Goal: Transaction & Acquisition: Purchase product/service

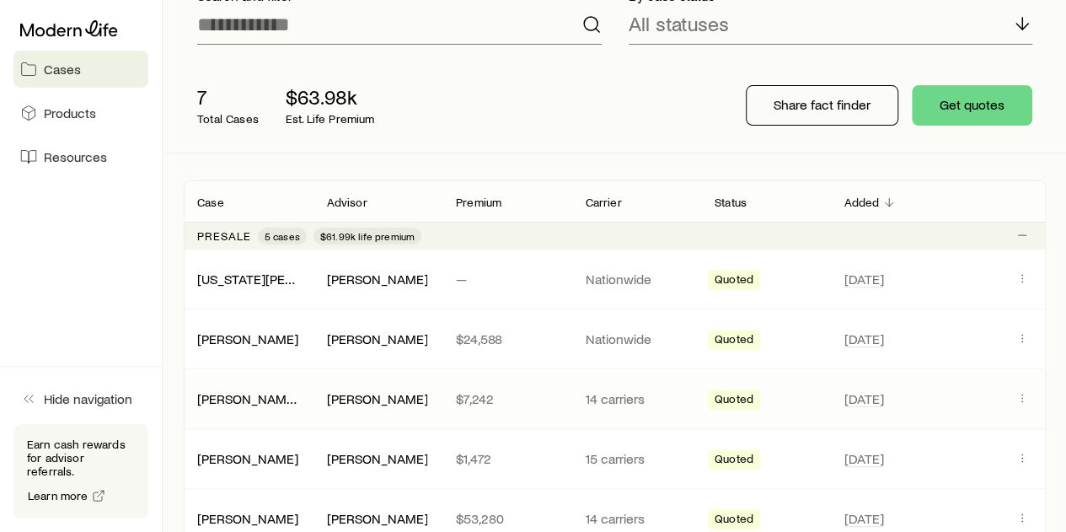
scroll to position [168, 0]
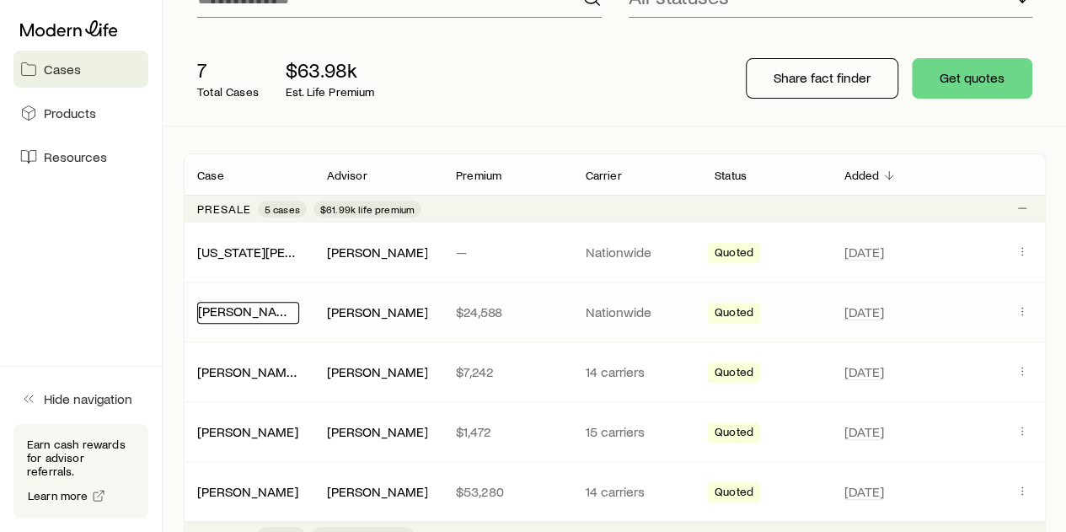
click at [233, 313] on link "[PERSON_NAME]" at bounding box center [248, 310] width 101 height 16
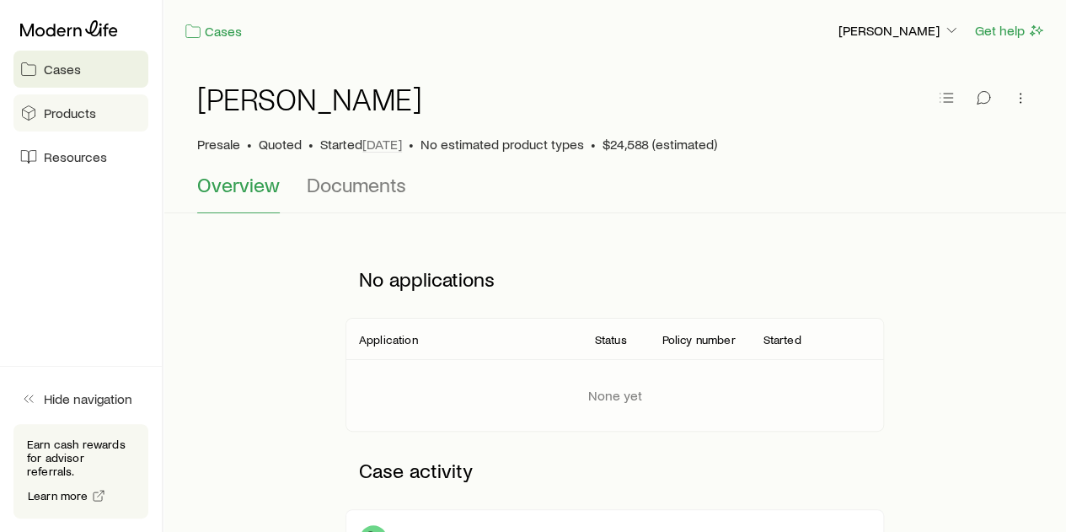
click at [71, 113] on span "Products" at bounding box center [70, 112] width 52 height 17
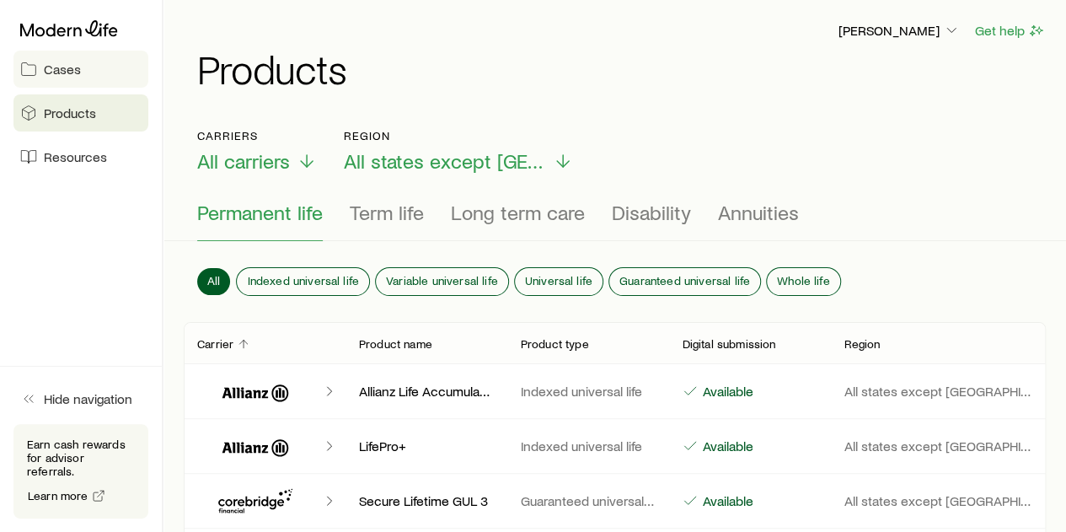
click at [76, 72] on span "Cases" at bounding box center [62, 69] width 37 height 17
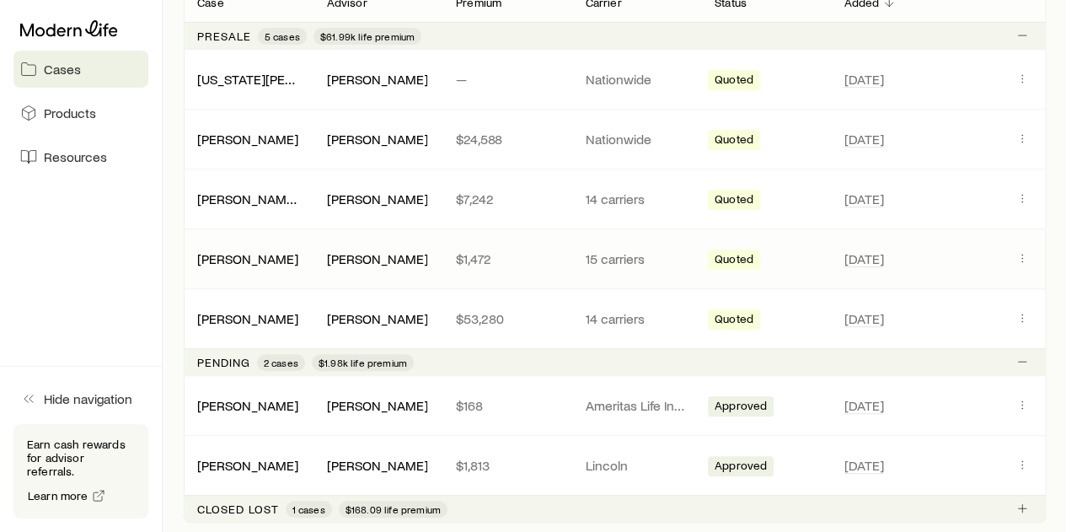
scroll to position [337, 0]
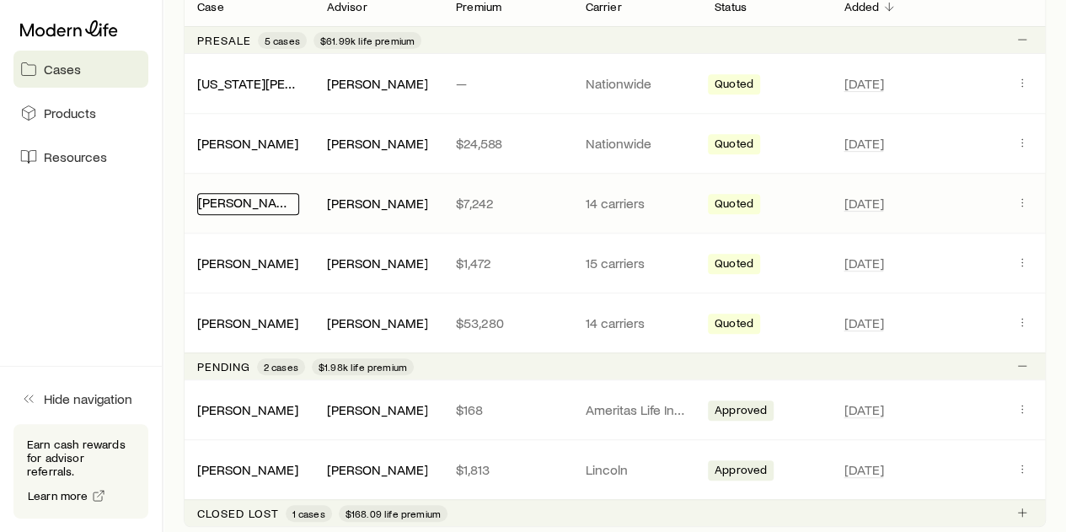
click at [245, 198] on link "[PERSON_NAME], [PERSON_NAME]" at bounding box center [301, 202] width 206 height 16
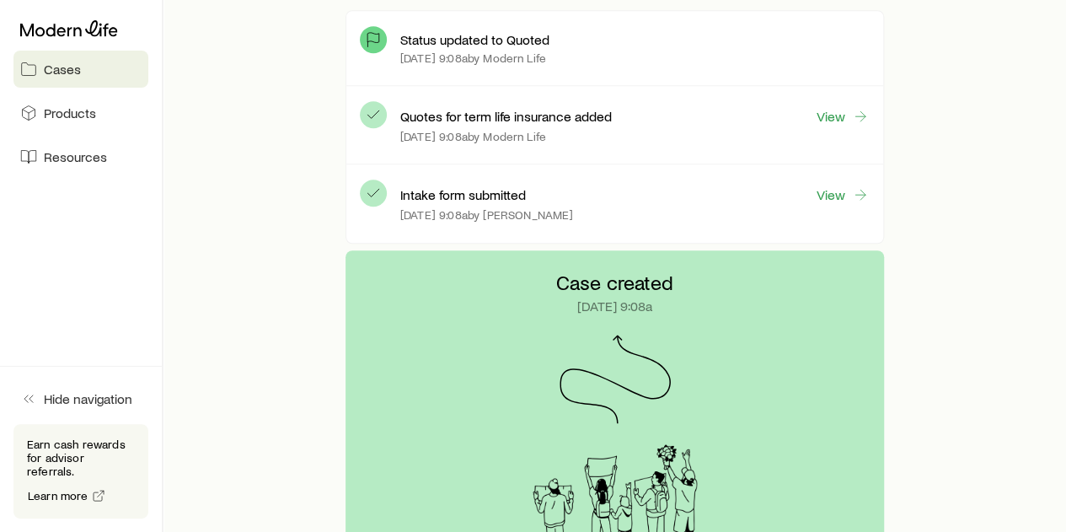
scroll to position [505, 0]
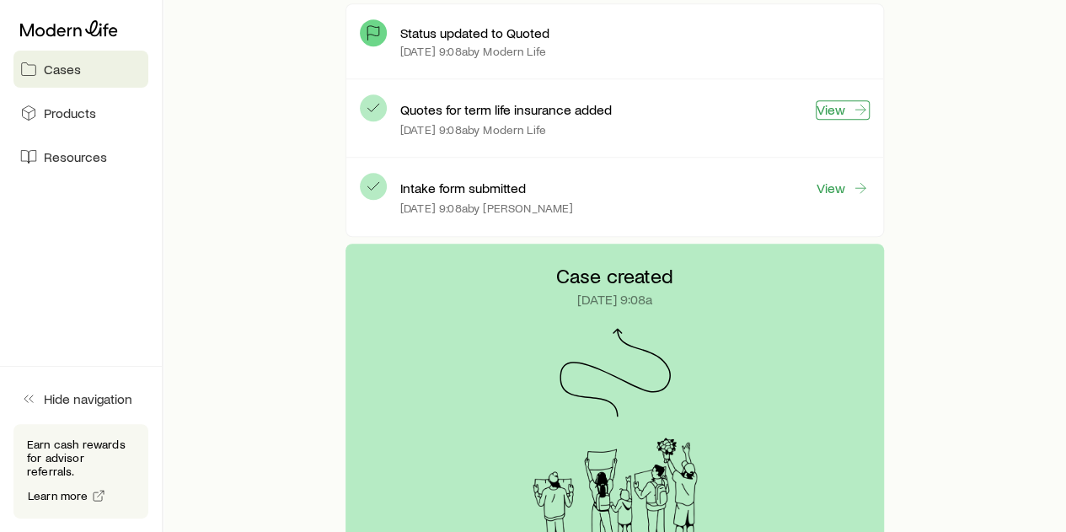
click at [857, 107] on icon at bounding box center [860, 109] width 17 height 17
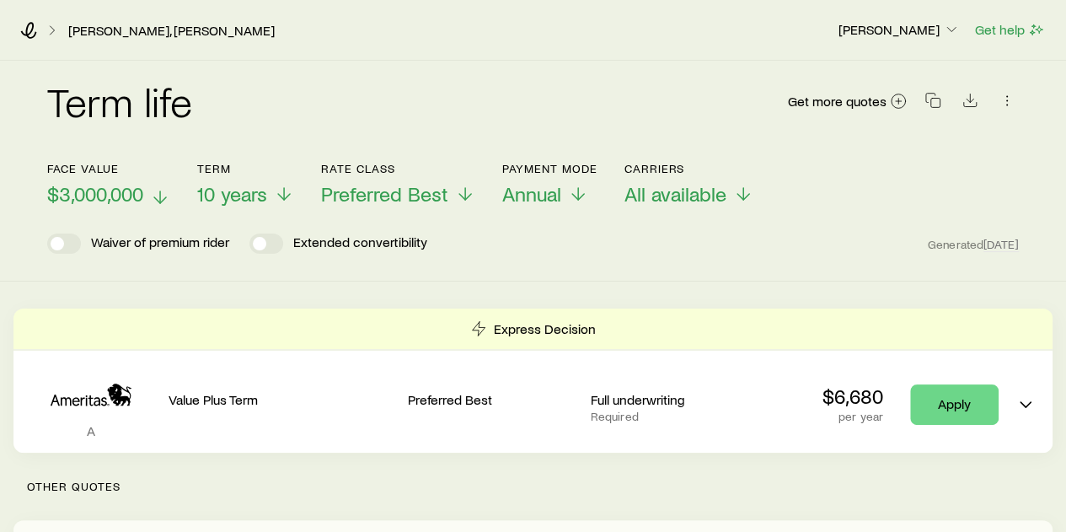
click at [157, 195] on icon at bounding box center [160, 197] width 20 height 20
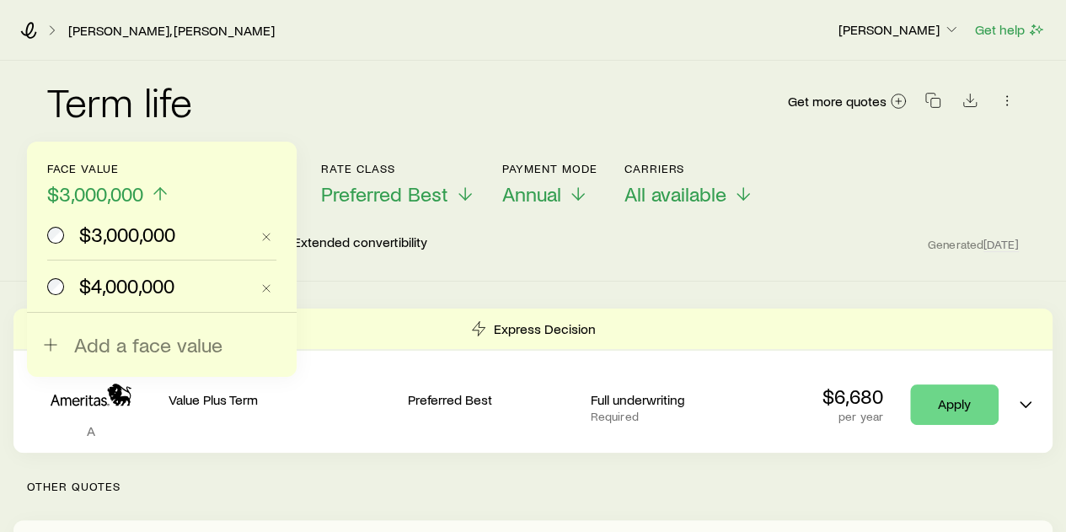
click at [132, 288] on span "$4,000,000" at bounding box center [126, 286] width 95 height 24
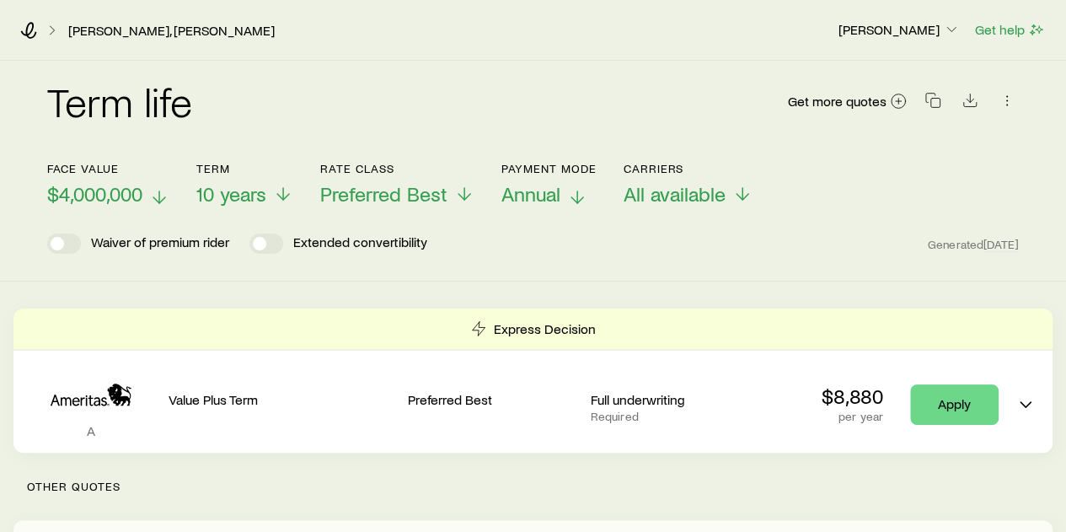
click at [564, 193] on p "Annual" at bounding box center [548, 194] width 95 height 24
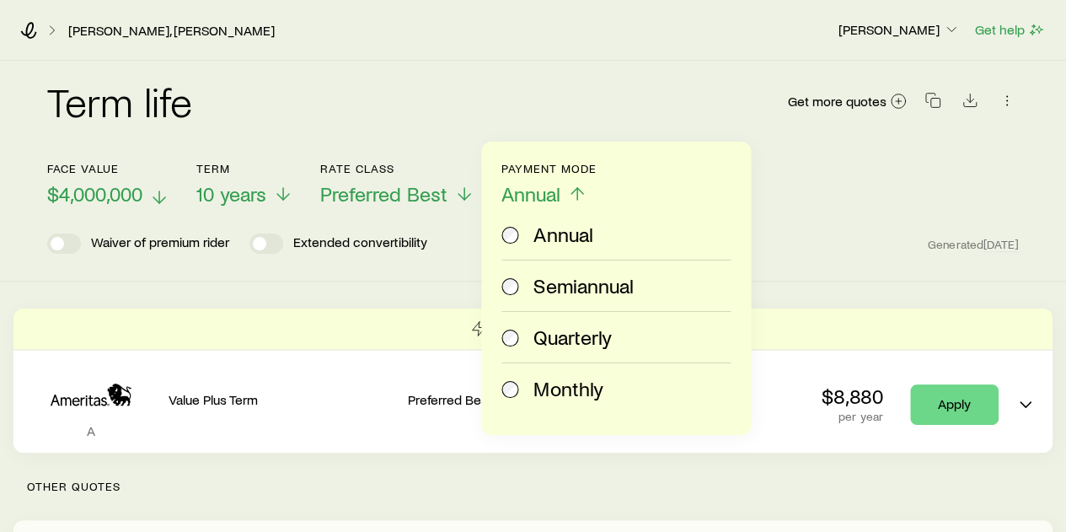
click at [548, 388] on span "Monthly" at bounding box center [567, 389] width 69 height 24
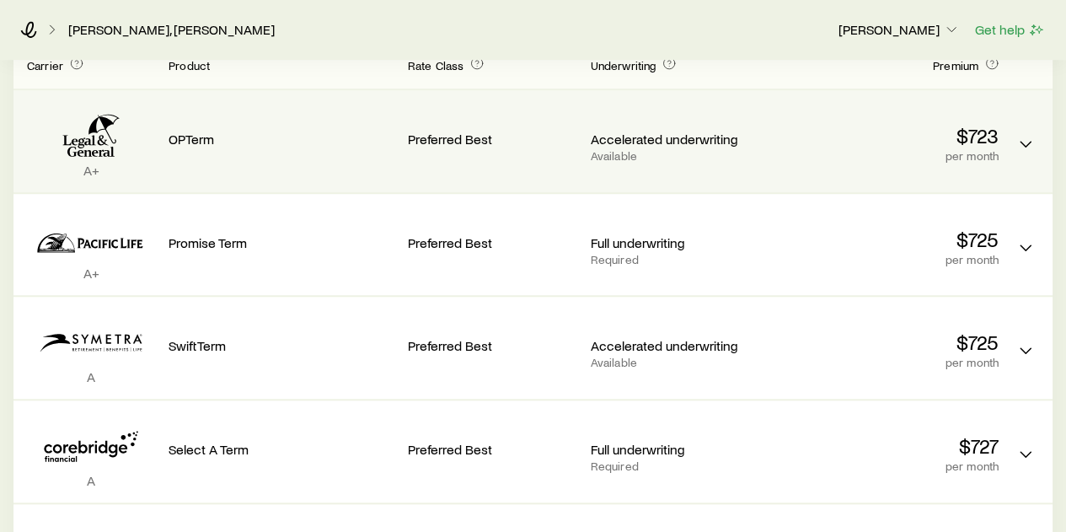
scroll to position [505, 0]
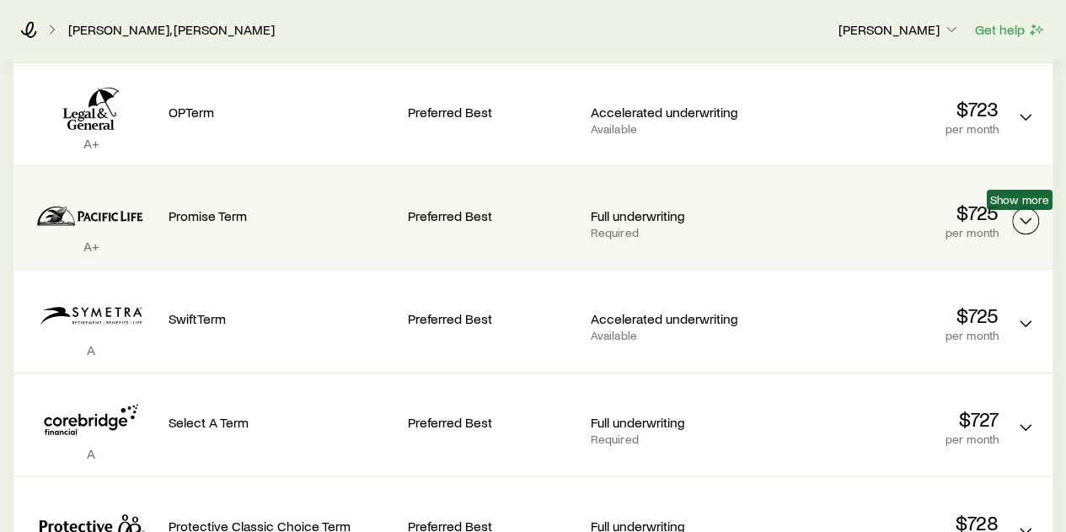
click at [1018, 219] on icon "Term quotes" at bounding box center [1025, 221] width 20 height 20
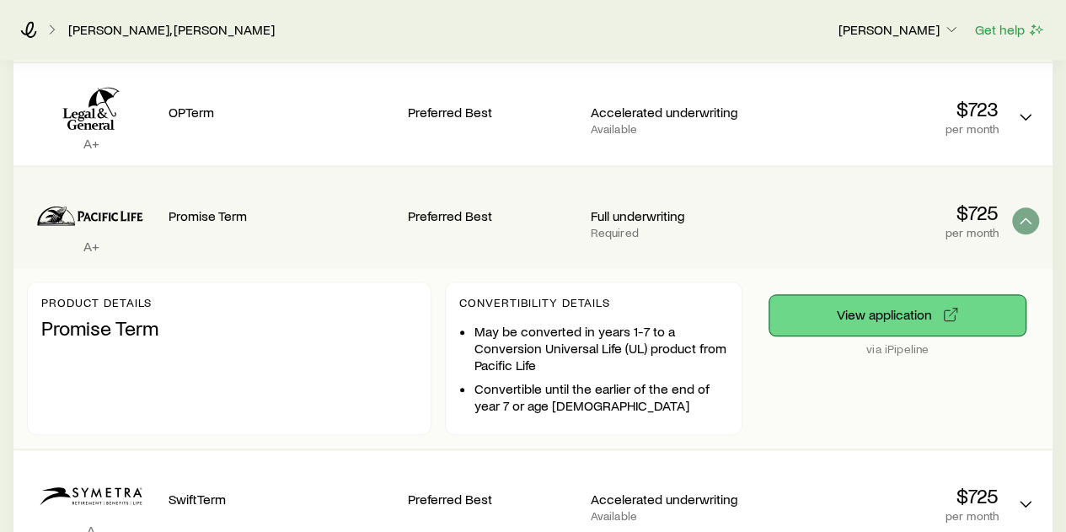
click at [879, 321] on button "View application" at bounding box center [897, 315] width 256 height 40
